Goal: Transaction & Acquisition: Purchase product/service

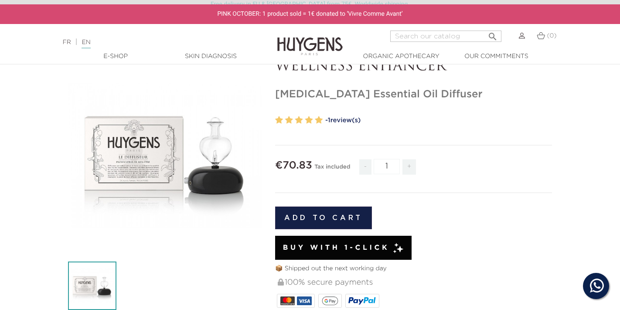
scroll to position [52, 0]
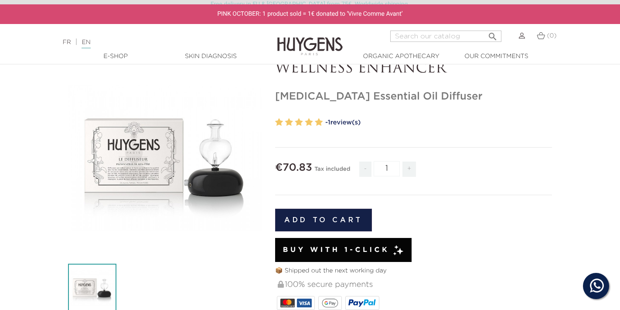
click at [197, 188] on div "" at bounding box center [165, 158] width 194 height 194
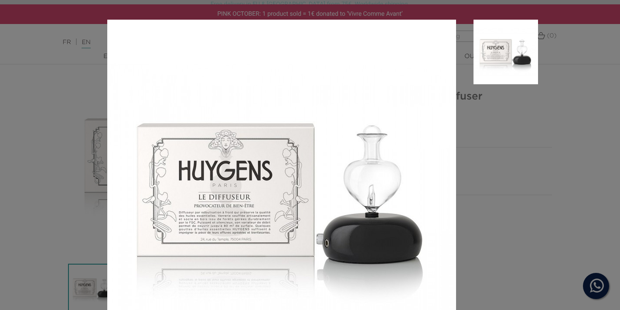
click at [507, 240] on aside at bounding box center [497, 199] width 82 height 358
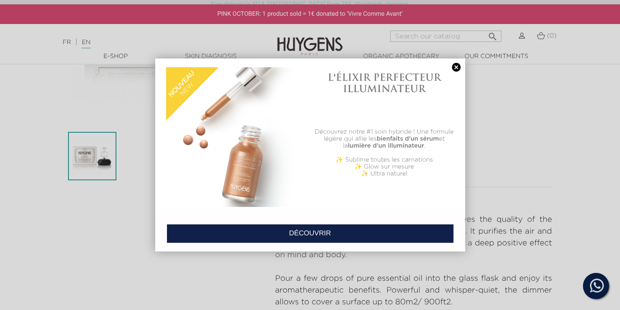
scroll to position [0, 0]
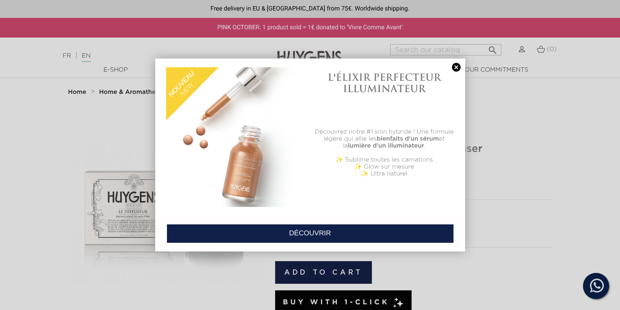
click at [458, 68] on link at bounding box center [457, 67] width 12 height 9
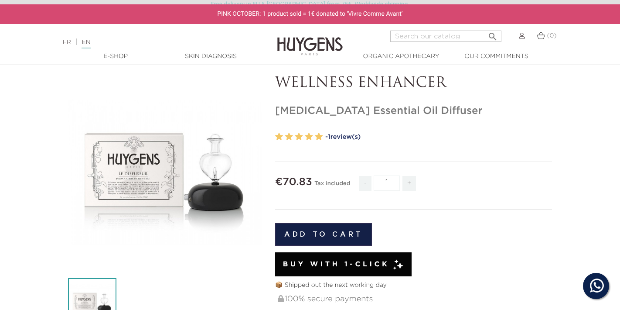
scroll to position [39, 0]
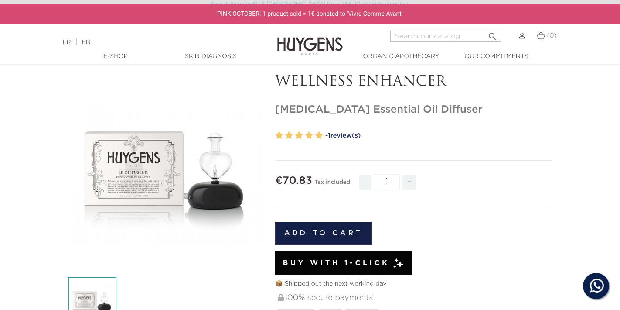
click at [352, 224] on button "Add to cart" at bounding box center [323, 233] width 97 height 23
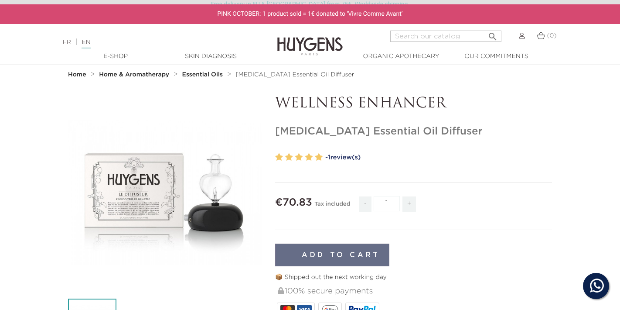
scroll to position [0, 0]
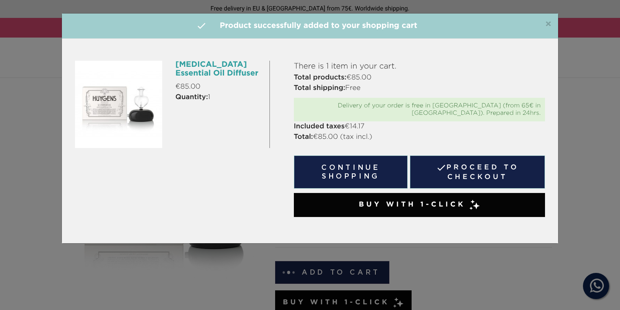
click at [212, 93] on div "Nebulizer Essential Oil Diffuser €85.00 Quantity: 1" at bounding box center [168, 104] width 201 height 87
click at [550, 27] on span "×" at bounding box center [548, 24] width 7 height 10
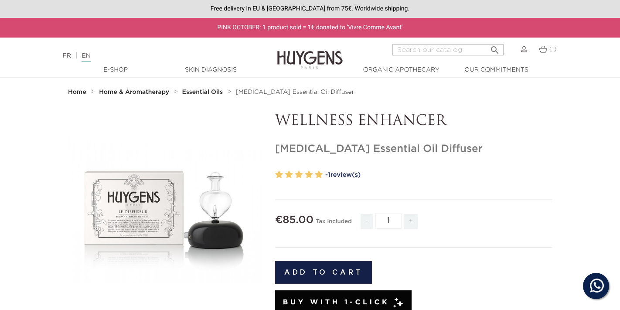
click at [207, 92] on strong "Essential Oils" at bounding box center [202, 92] width 41 height 6
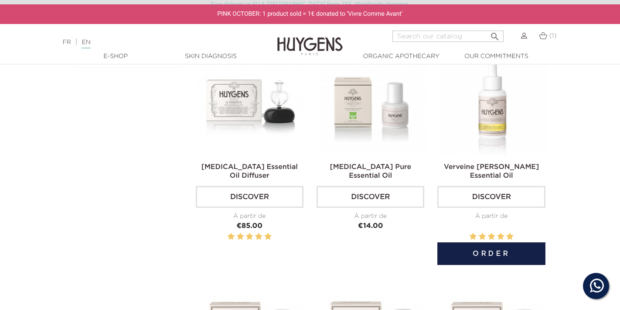
scroll to position [281, 0]
